Goal: Navigation & Orientation: Find specific page/section

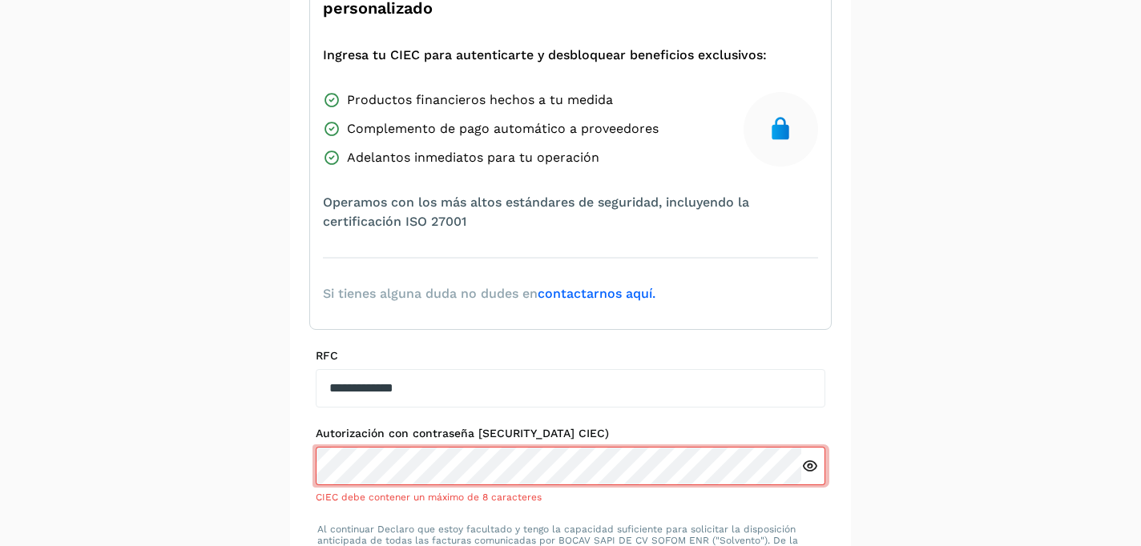
scroll to position [310, 0]
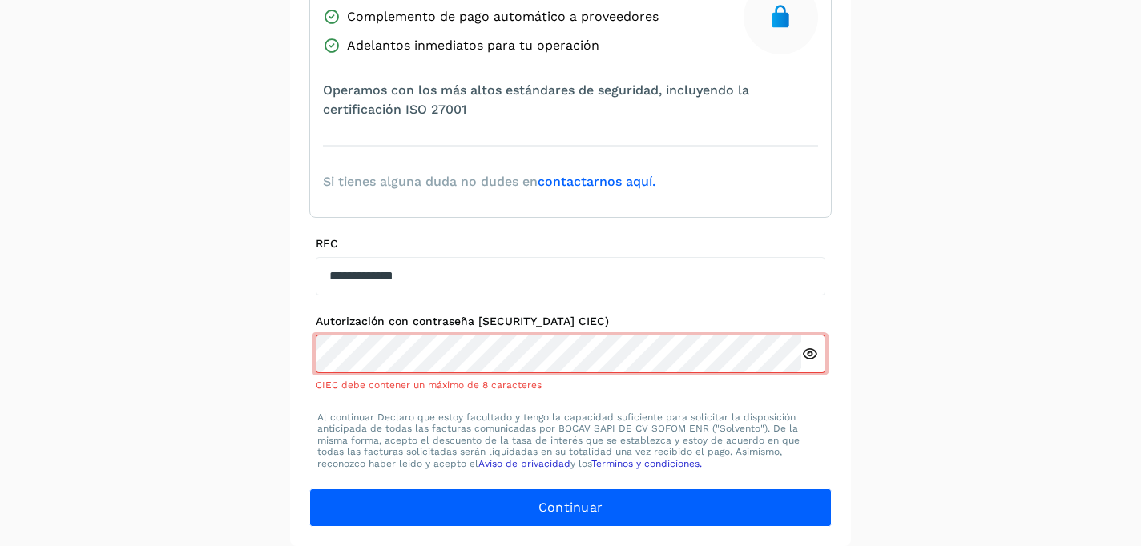
click at [131, 199] on div "**********" at bounding box center [570, 155] width 1141 height 782
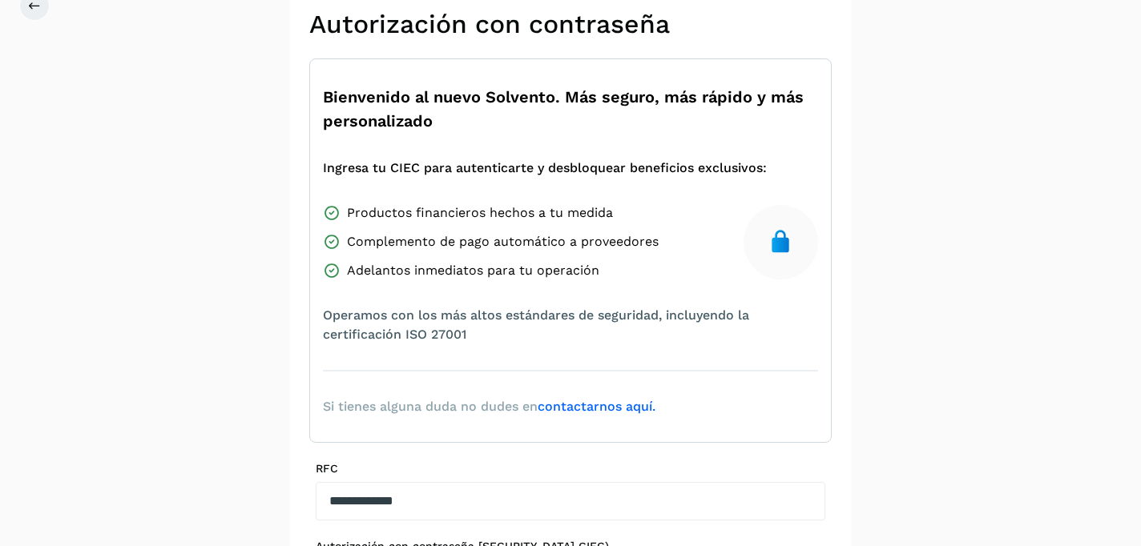
scroll to position [0, 0]
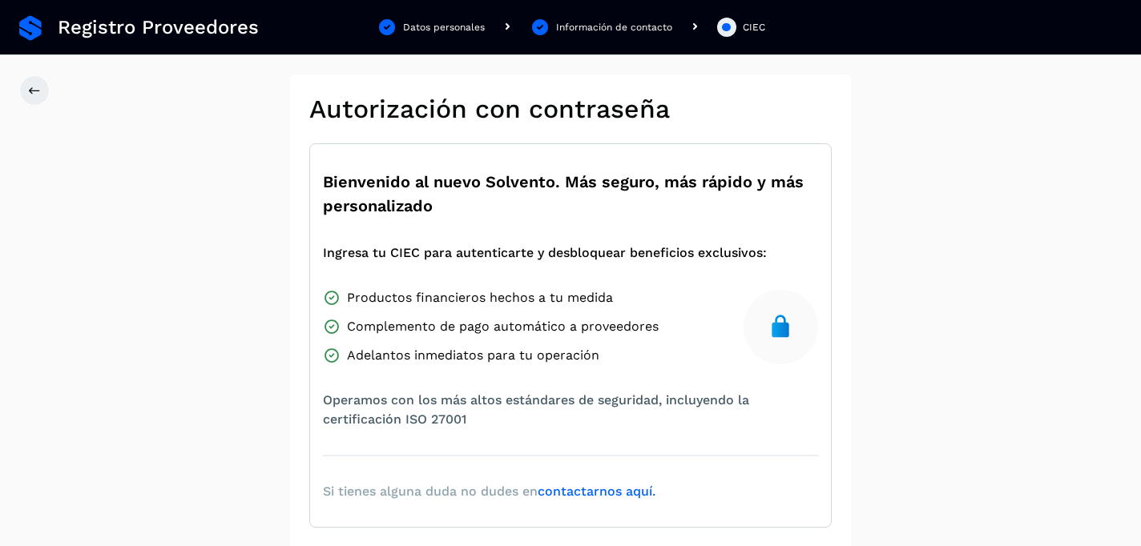
click at [26, 31] on link at bounding box center [30, 28] width 22 height 26
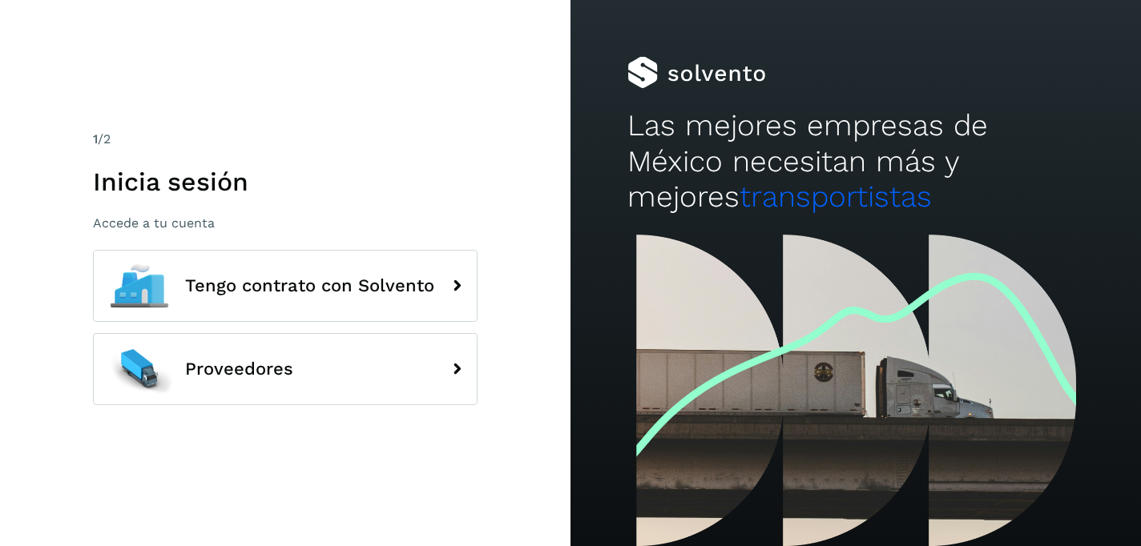
click at [300, 456] on div "1 /2 Inicia sesión Accede a tu cuenta Tengo contrato con Solvento Proveedores" at bounding box center [285, 273] width 570 height 546
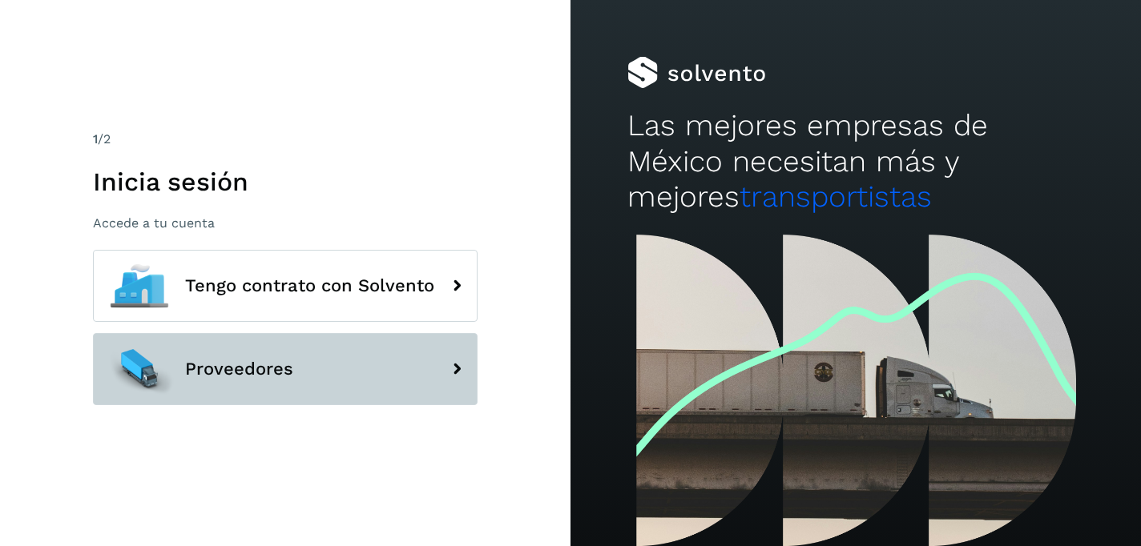
click at [347, 382] on button "Proveedores" at bounding box center [285, 369] width 384 height 72
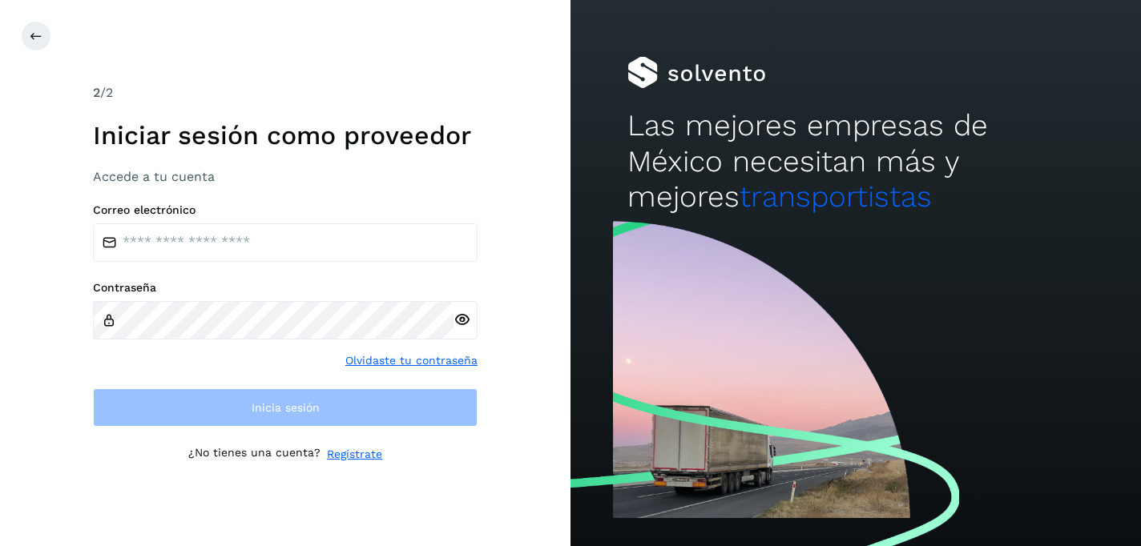
click at [57, 345] on div "2 /2 Iniciar sesión como proveedor Accede a tu cuenta Correo electrónico Contra…" at bounding box center [285, 273] width 570 height 546
